Goal: Navigation & Orientation: Find specific page/section

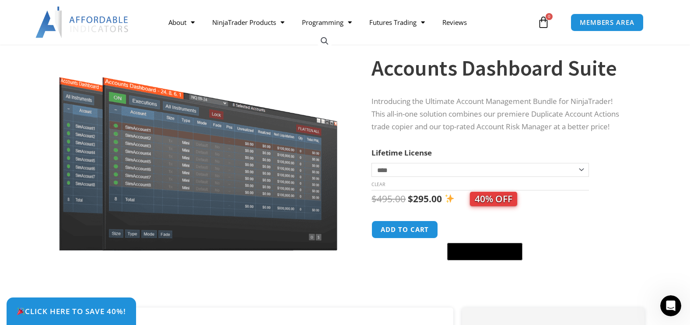
scroll to position [56, 0]
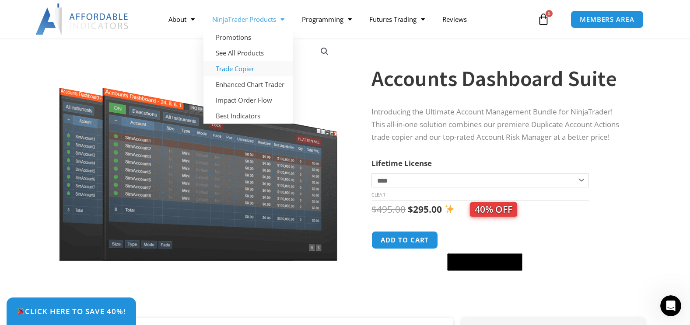
click at [248, 67] on link "Trade Copier" at bounding box center [248, 69] width 90 height 16
